Goal: Information Seeking & Learning: Understand process/instructions

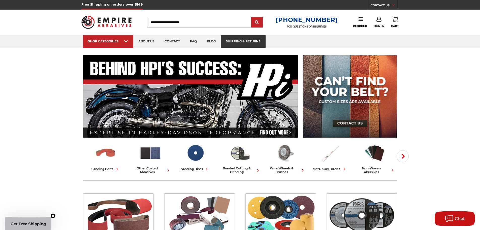
click at [237, 39] on link "shipping & returns" at bounding box center [243, 41] width 45 height 13
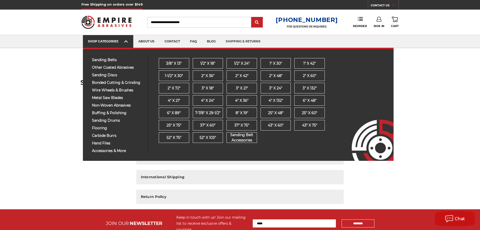
click at [113, 41] on div "SHOP CATEGORIES" at bounding box center [108, 41] width 40 height 4
